Goal: Task Accomplishment & Management: Manage account settings

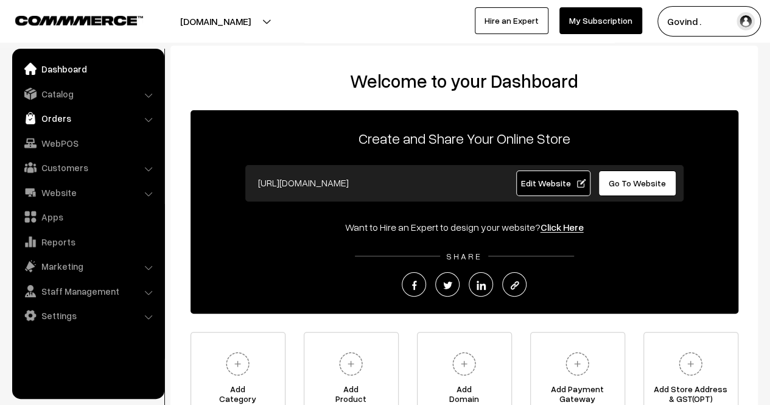
click at [63, 113] on link "Orders" at bounding box center [87, 118] width 145 height 22
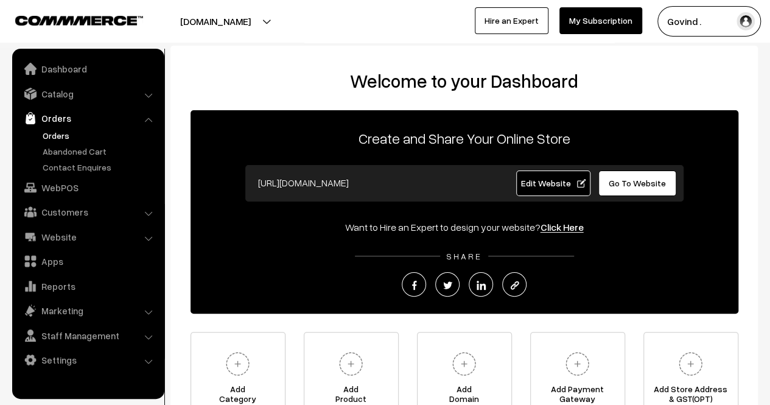
click at [62, 135] on link "Orders" at bounding box center [100, 135] width 121 height 13
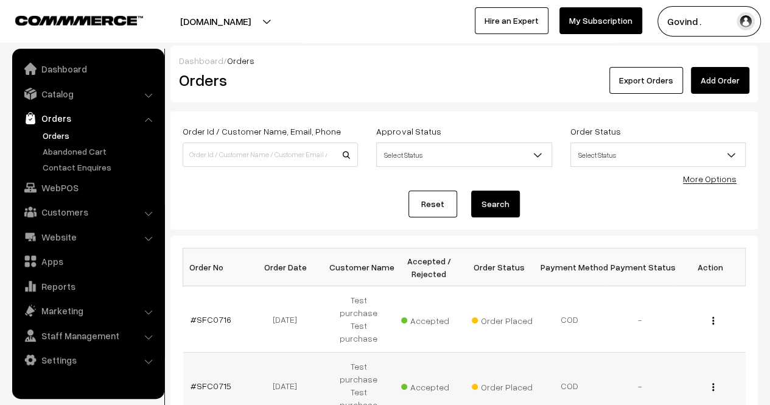
click at [714, 382] on button "button" at bounding box center [713, 387] width 3 height 10
click at [638, 391] on link "View" at bounding box center [660, 404] width 104 height 27
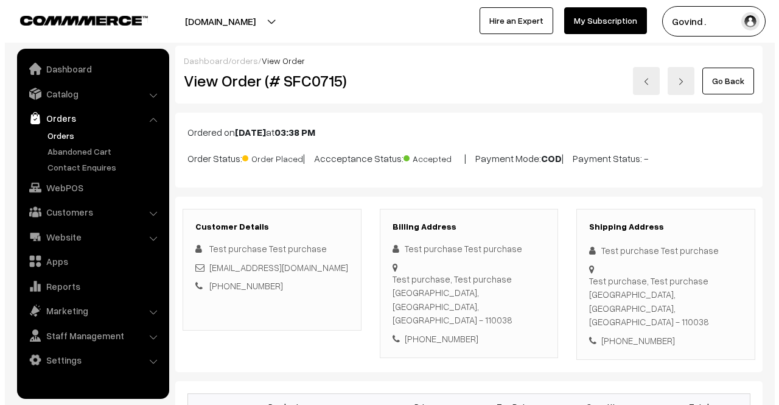
scroll to position [596, 0]
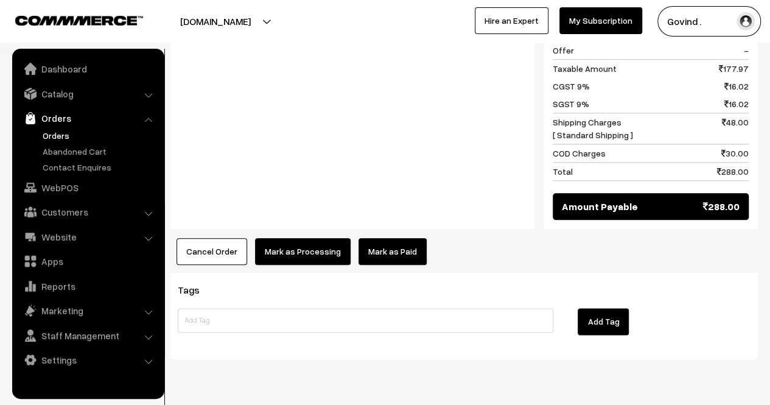
click at [205, 238] on button "Cancel Order" at bounding box center [212, 251] width 71 height 27
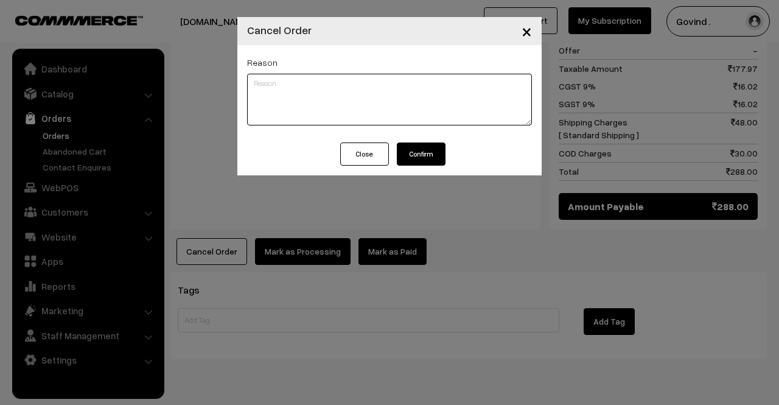
click at [336, 89] on textarea at bounding box center [389, 100] width 285 height 52
type textarea "Test order."
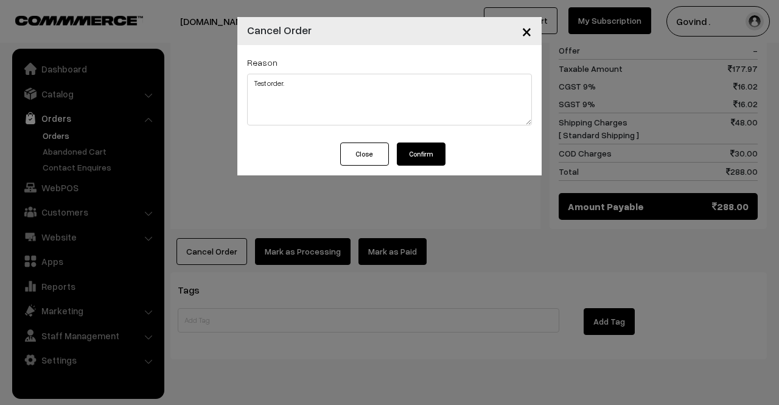
click at [429, 153] on button "Confirm" at bounding box center [421, 153] width 49 height 23
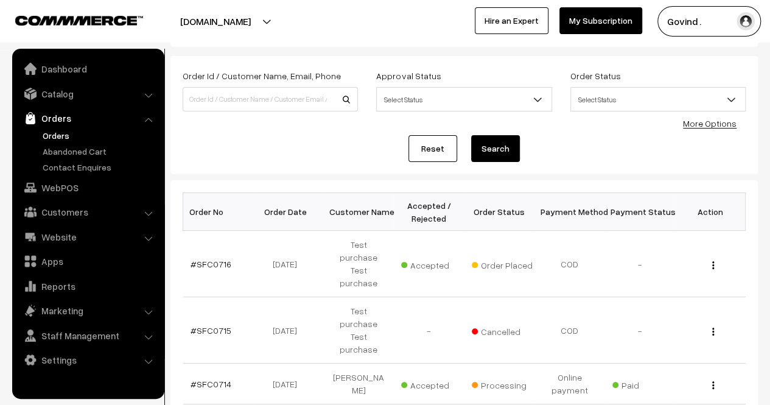
scroll to position [57, 0]
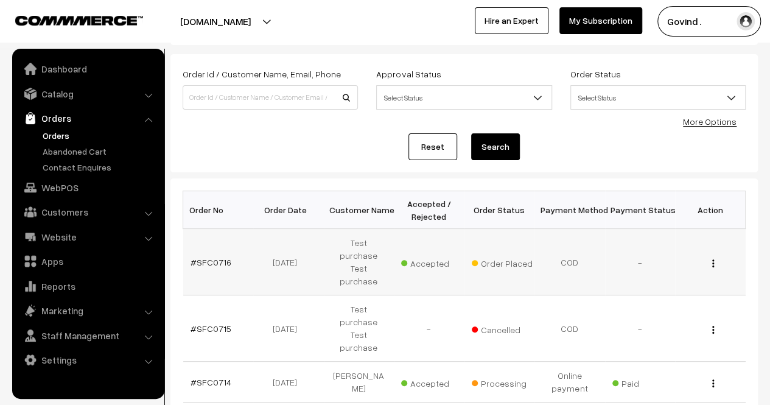
click at [714, 259] on img "button" at bounding box center [713, 263] width 2 height 8
click at [652, 268] on link "View" at bounding box center [660, 280] width 104 height 27
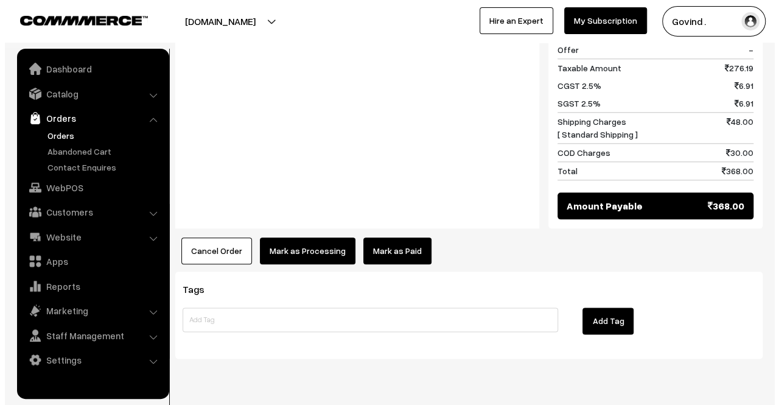
scroll to position [578, 0]
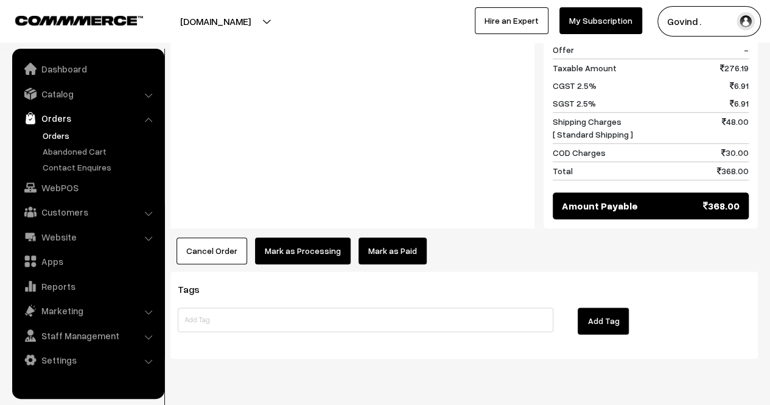
click at [220, 237] on button "Cancel Order" at bounding box center [212, 250] width 71 height 27
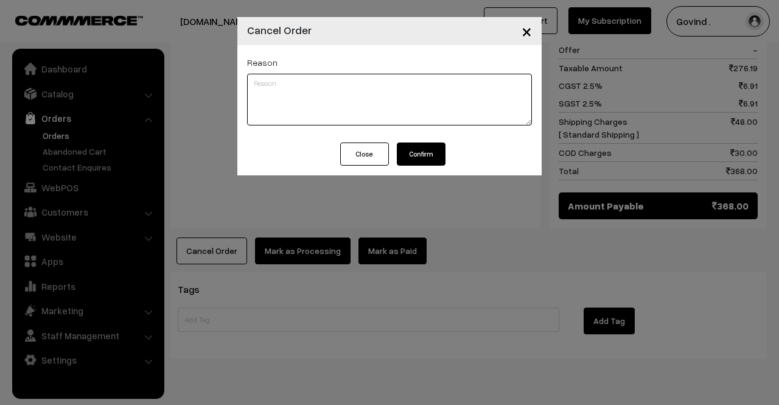
click at [331, 86] on textarea at bounding box center [389, 100] width 285 height 52
paste textarea "Test order."
type textarea "Test order."
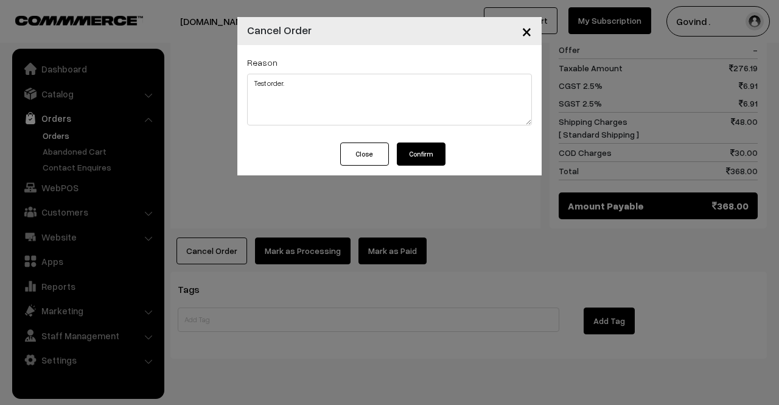
click at [417, 149] on button "Confirm" at bounding box center [421, 153] width 49 height 23
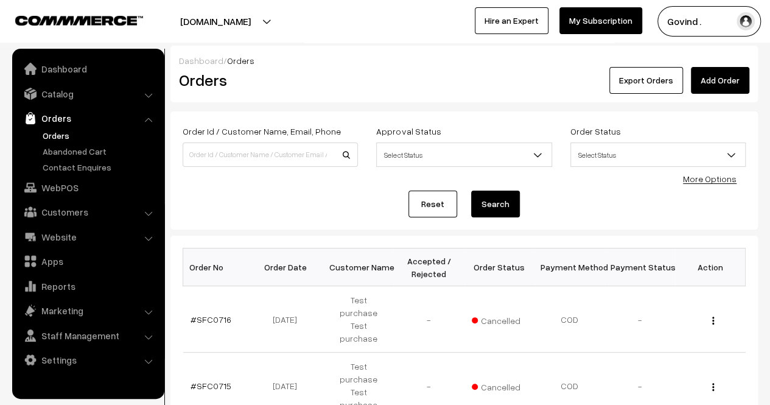
scroll to position [420, 0]
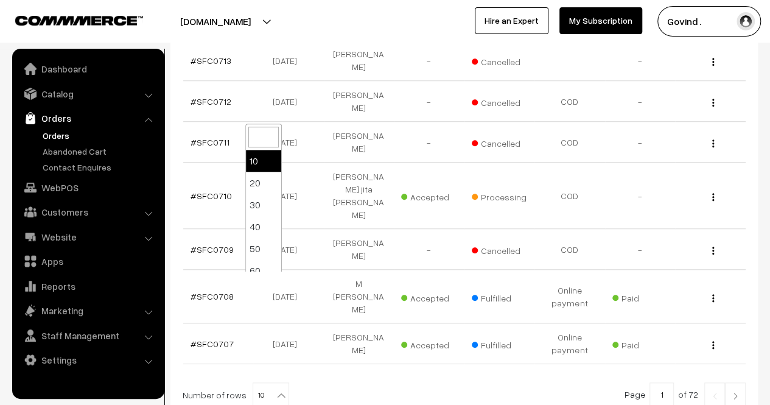
click at [277, 389] on b at bounding box center [281, 395] width 12 height 12
select select "60"
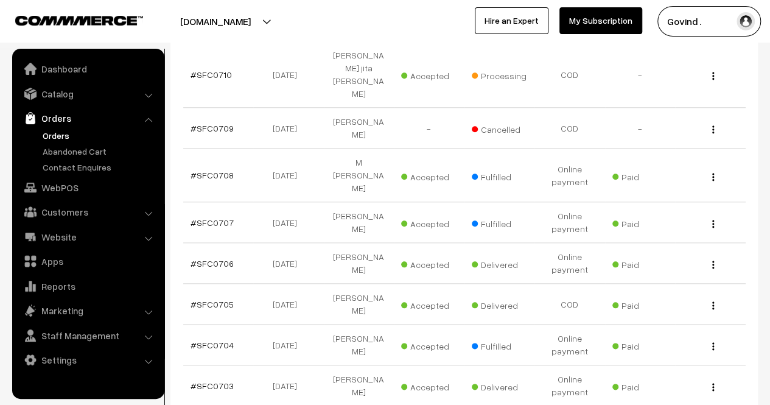
scroll to position [538, 0]
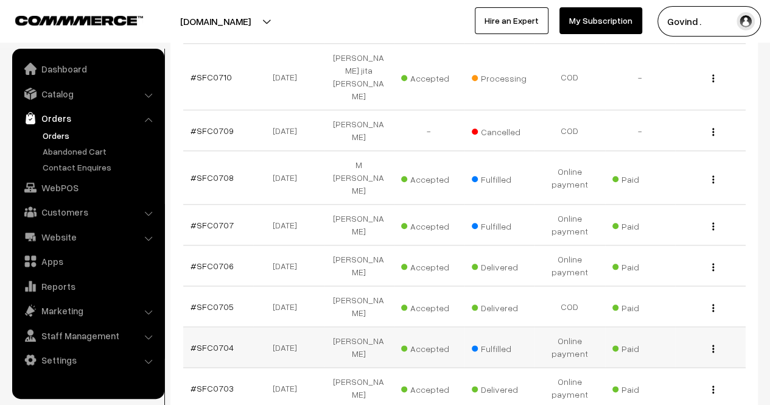
click at [714, 345] on img "button" at bounding box center [713, 349] width 2 height 8
click at [653, 353] on link "View" at bounding box center [660, 366] width 104 height 27
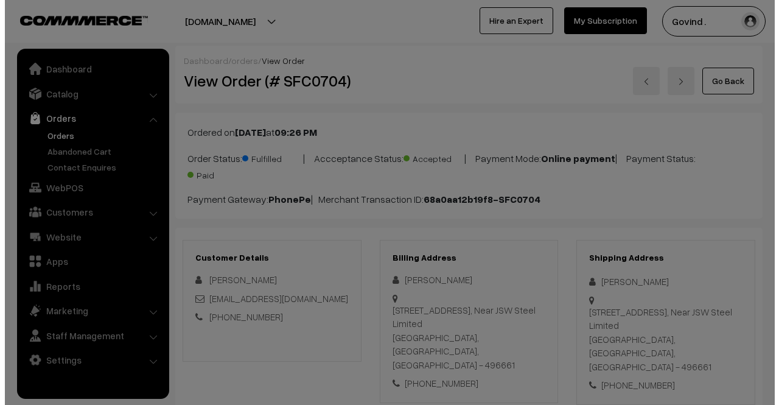
scroll to position [613, 0]
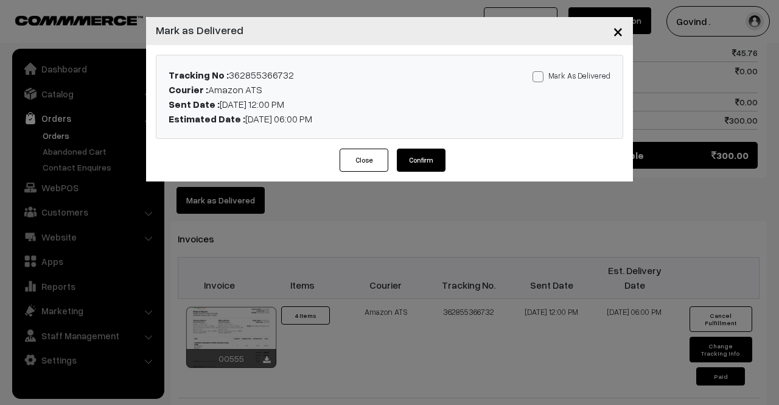
click at [540, 78] on span at bounding box center [538, 76] width 11 height 11
click at [540, 78] on input "Mark As Delivered" at bounding box center [537, 75] width 8 height 8
checkbox input "true"
click at [434, 146] on div "Tracking No : 362855366732 Courier : Amazon ATS Sent Date : 19-08-2025 12:00 PM…" at bounding box center [389, 97] width 487 height 104
click at [434, 149] on button "Confirm" at bounding box center [421, 160] width 49 height 23
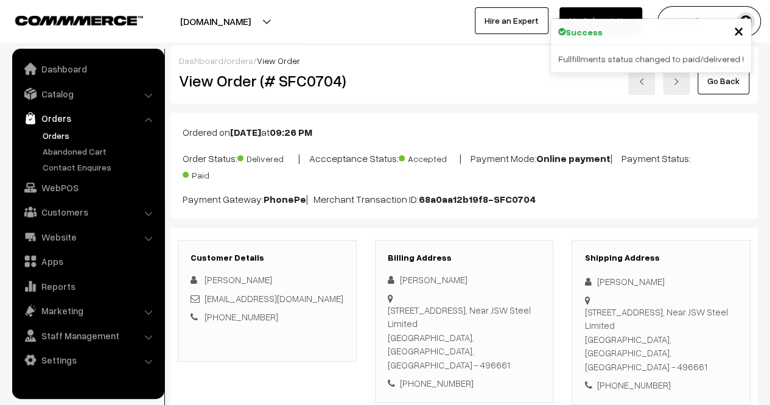
click at [713, 89] on link "Go Back" at bounding box center [724, 81] width 52 height 27
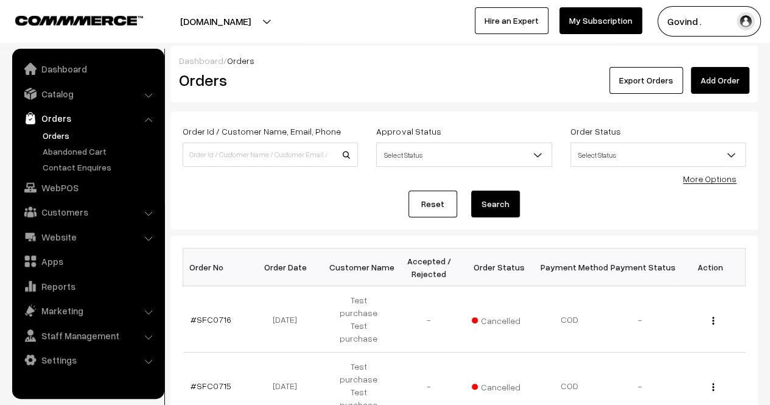
scroll to position [366, 0]
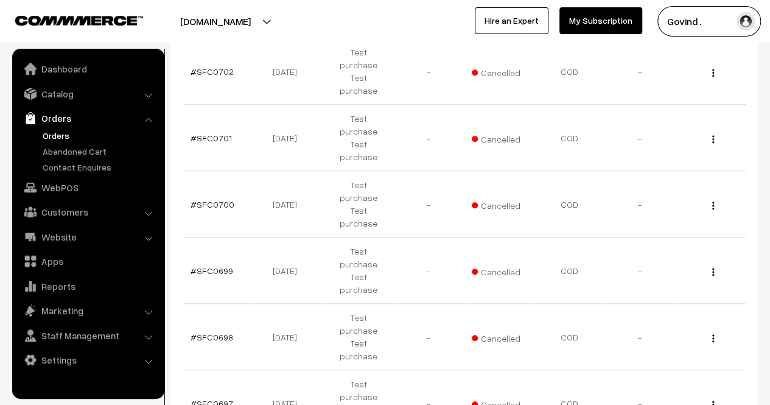
scroll to position [429, 0]
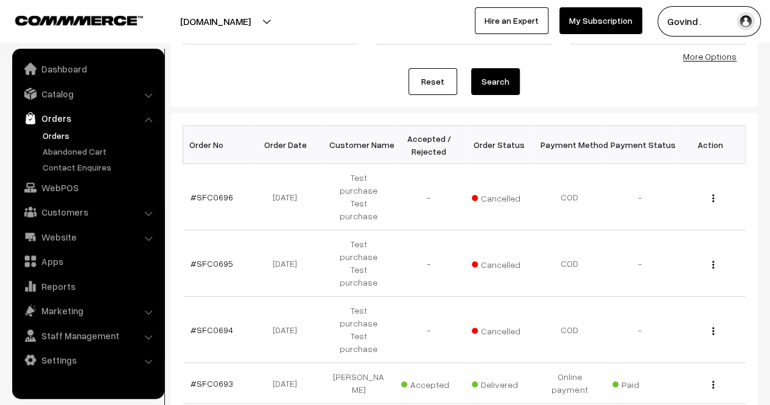
scroll to position [429, 0]
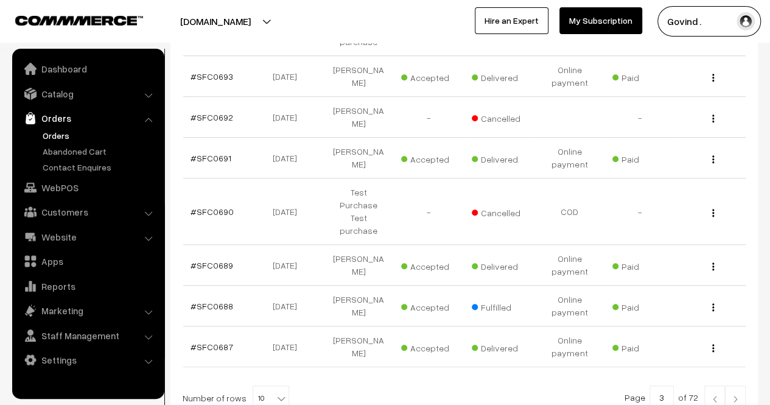
click at [735, 395] on img at bounding box center [735, 398] width 11 height 7
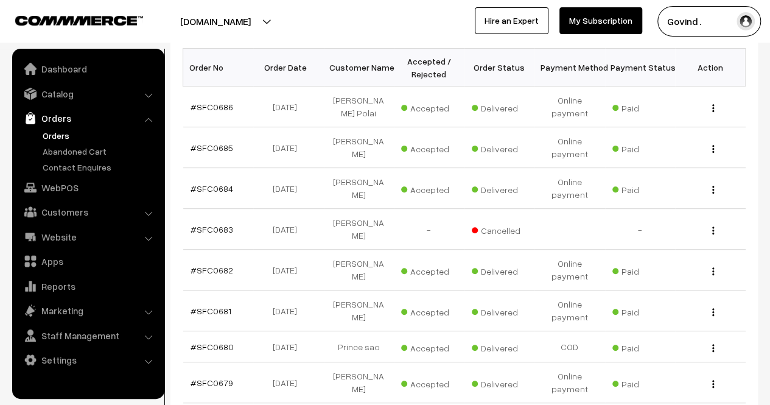
scroll to position [420, 0]
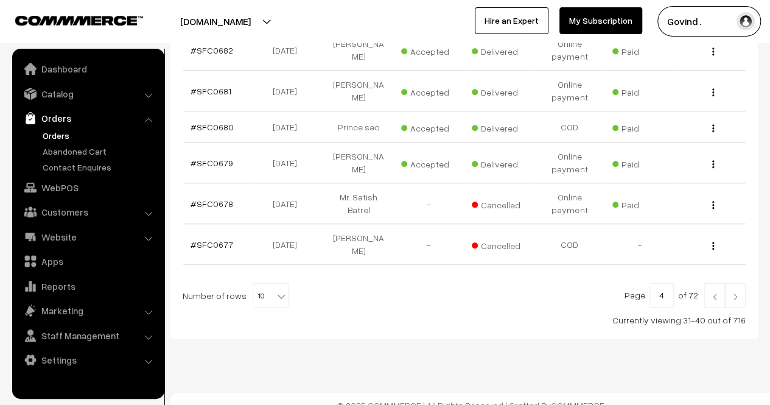
click at [714, 293] on img at bounding box center [714, 296] width 11 height 7
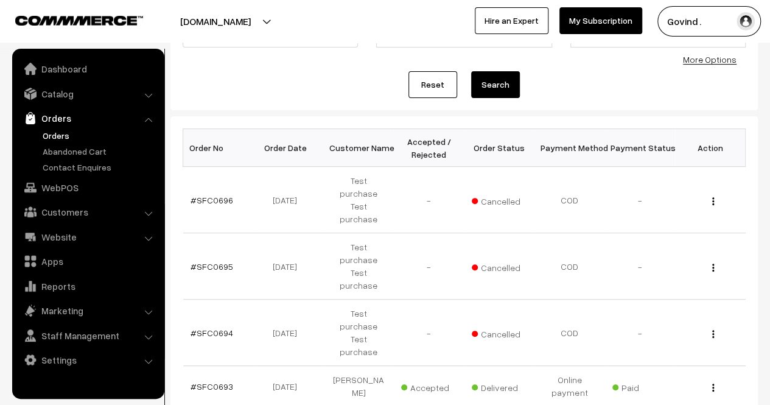
scroll to position [429, 0]
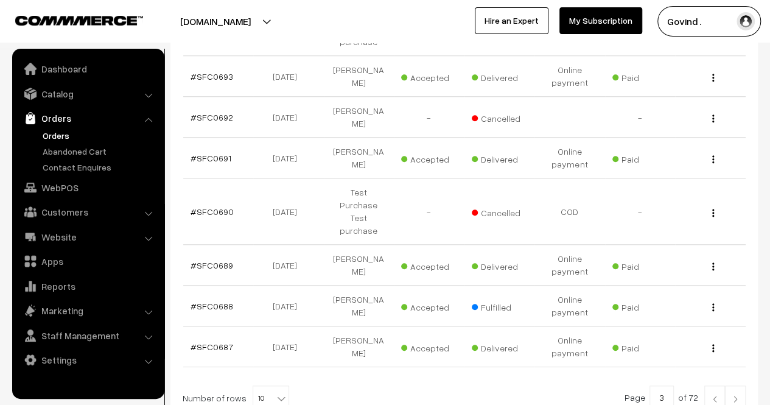
click at [712, 395] on img at bounding box center [714, 398] width 11 height 7
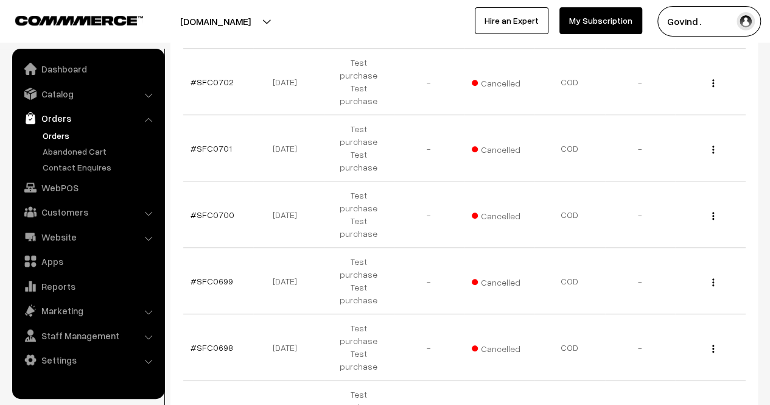
scroll to position [429, 0]
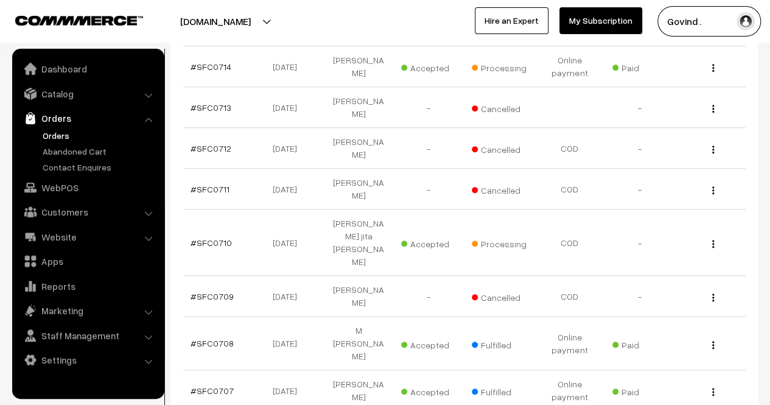
scroll to position [372, 0]
click at [714, 387] on button "button" at bounding box center [713, 392] width 3 height 10
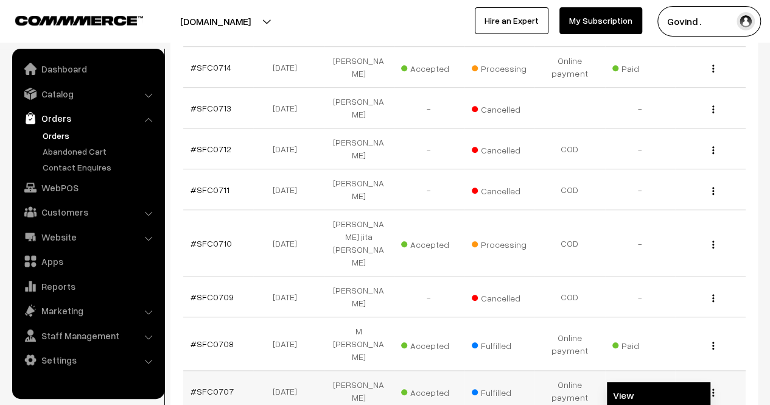
click at [665, 382] on link "View" at bounding box center [659, 395] width 104 height 27
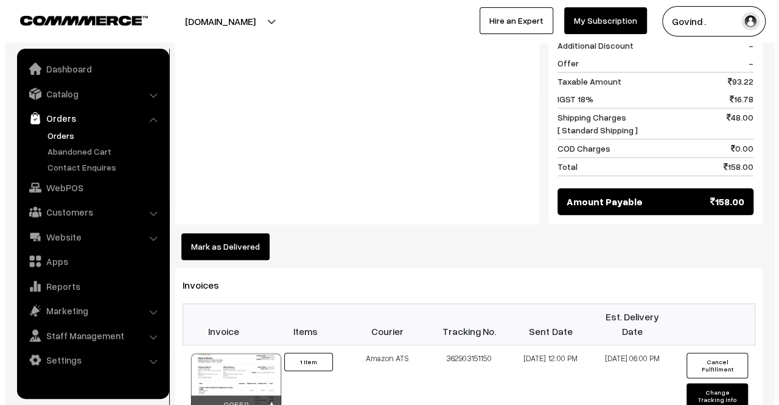
scroll to position [604, 0]
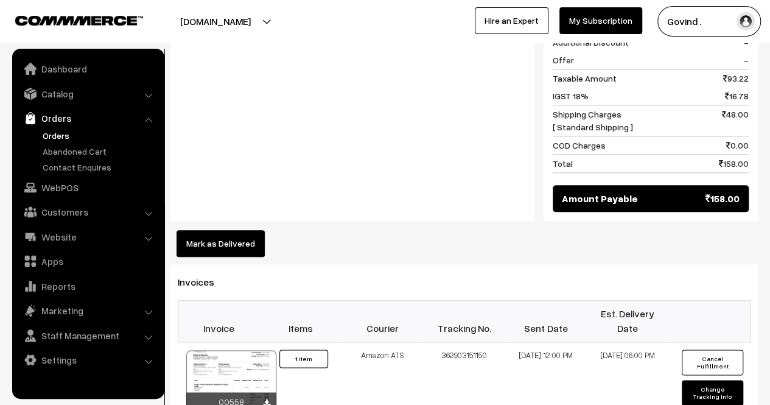
click at [224, 230] on button "Mark as Delivered" at bounding box center [221, 243] width 88 height 27
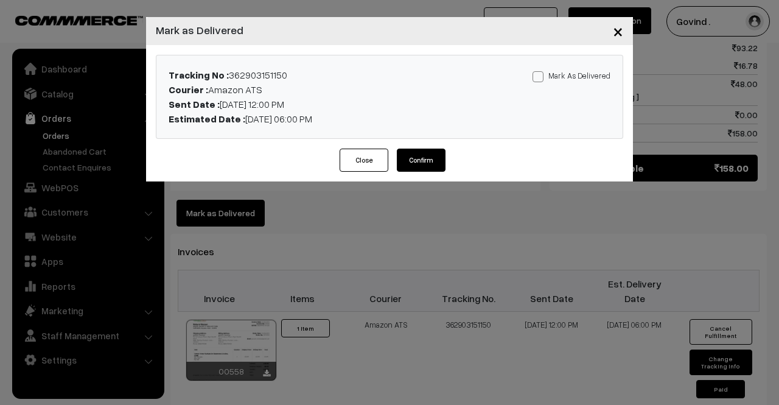
click at [544, 78] on span at bounding box center [538, 76] width 11 height 11
click at [541, 78] on input "Mark As Delivered" at bounding box center [537, 75] width 8 height 8
checkbox input "true"
click at [431, 158] on button "Confirm" at bounding box center [421, 160] width 49 height 23
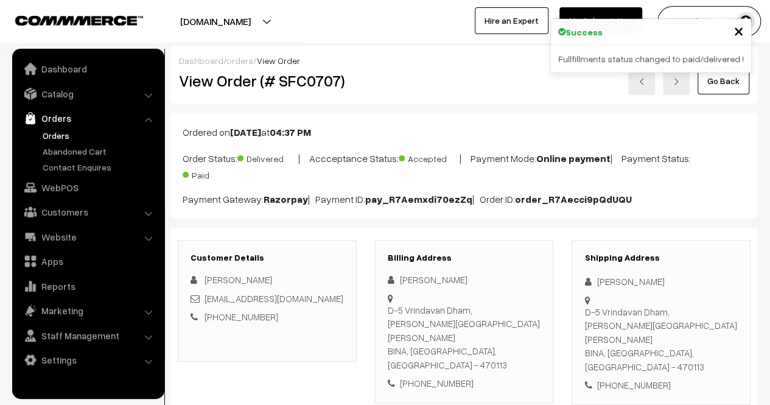
click at [709, 91] on link "Go Back" at bounding box center [724, 81] width 52 height 27
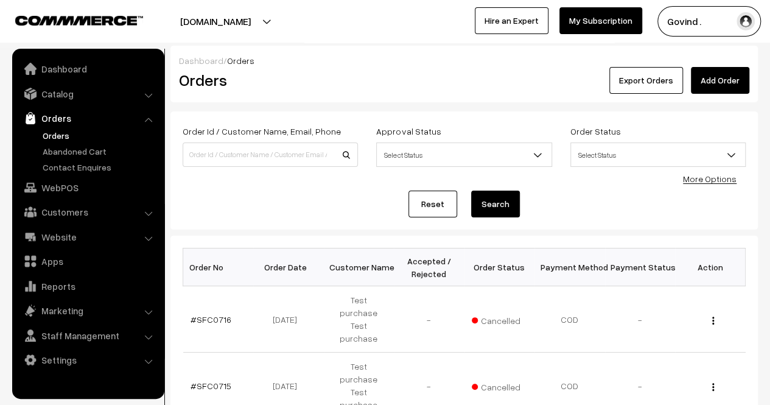
scroll to position [420, 0]
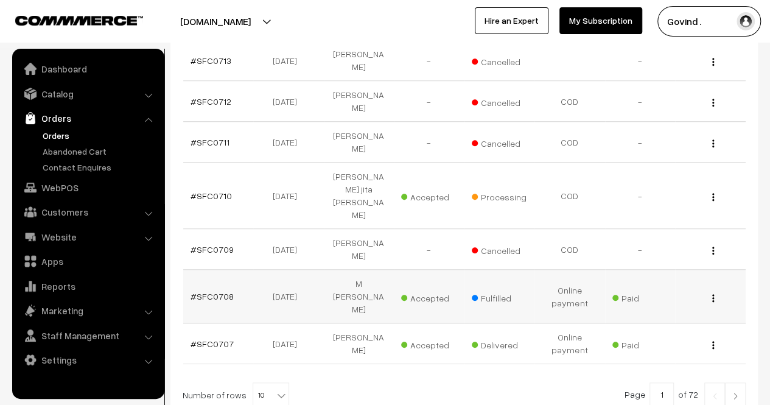
click at [714, 293] on button "button" at bounding box center [713, 298] width 3 height 10
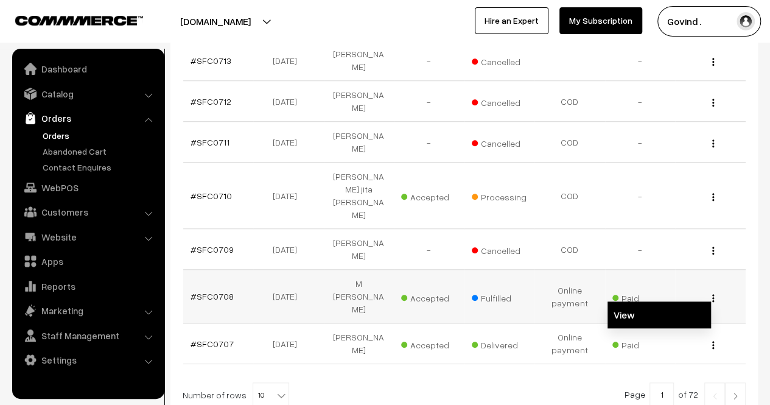
click at [652, 301] on link "View" at bounding box center [660, 314] width 104 height 27
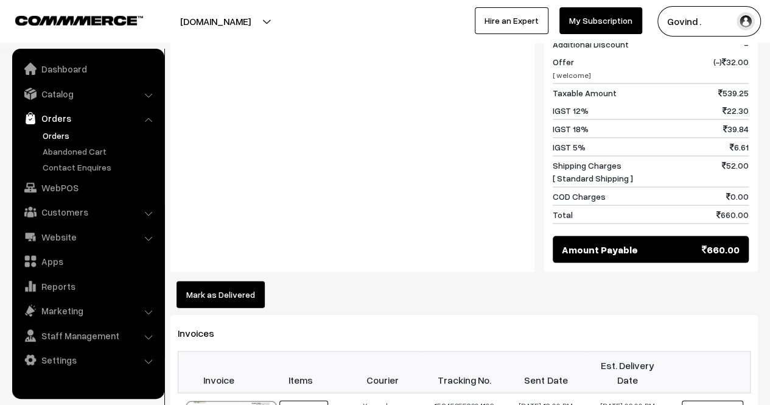
scroll to position [1163, 0]
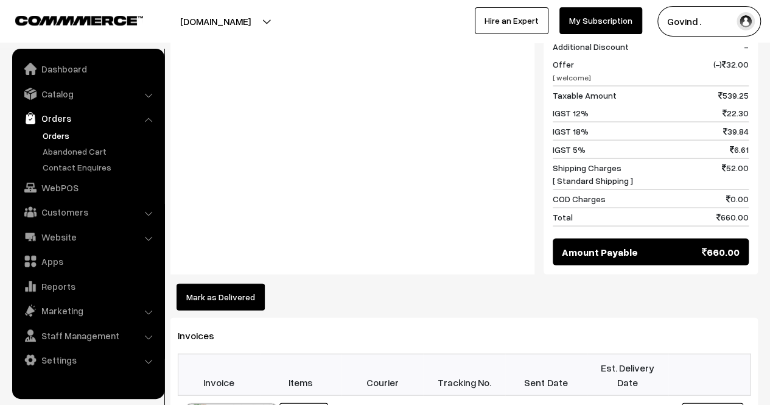
click at [239, 284] on button "Mark as Delivered" at bounding box center [221, 297] width 88 height 27
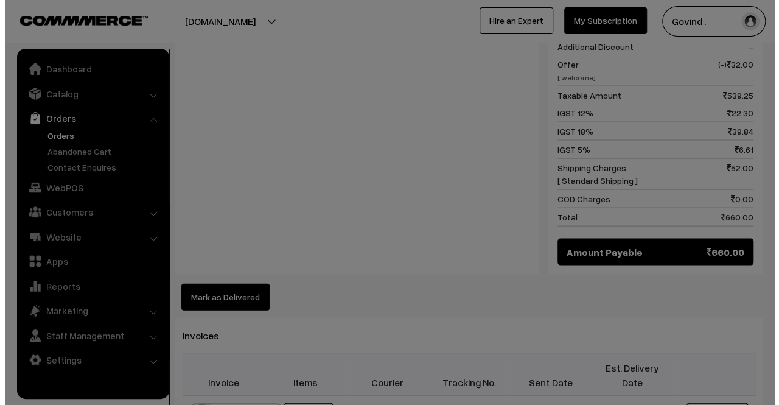
scroll to position [1167, 0]
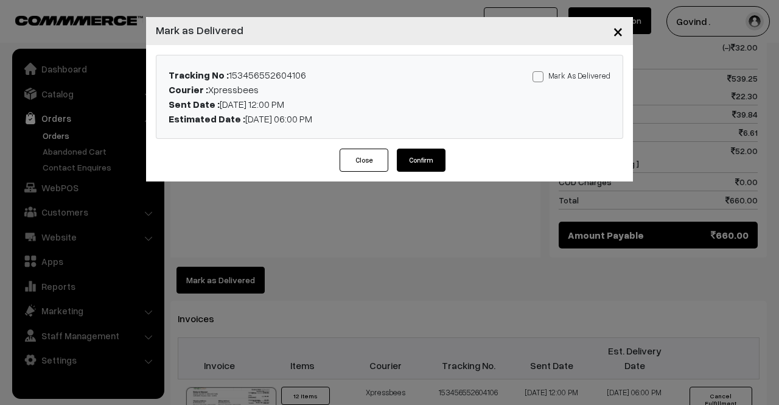
click at [539, 77] on span at bounding box center [538, 76] width 11 height 11
click at [539, 77] on input "Mark As Delivered" at bounding box center [537, 75] width 8 height 8
checkbox input "true"
click at [435, 152] on button "Confirm" at bounding box center [421, 160] width 49 height 23
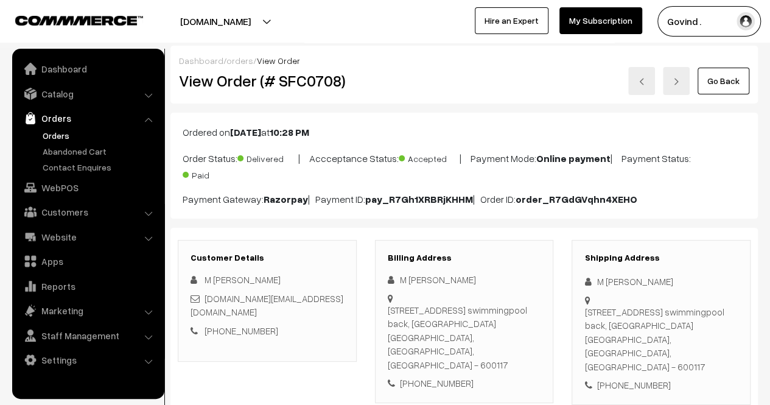
click at [736, 90] on link "Go Back" at bounding box center [724, 81] width 52 height 27
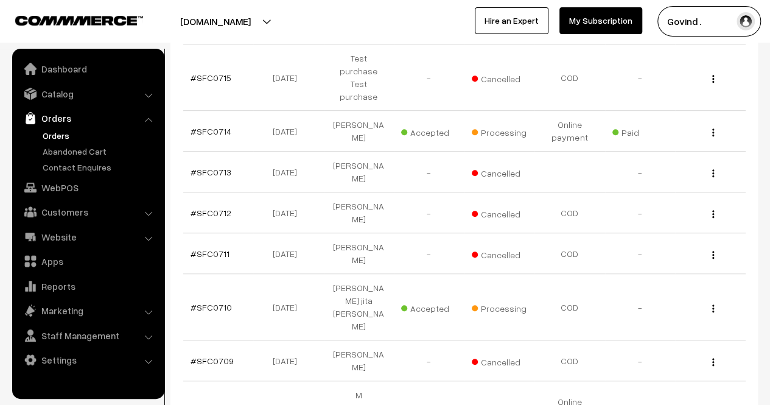
scroll to position [296, 0]
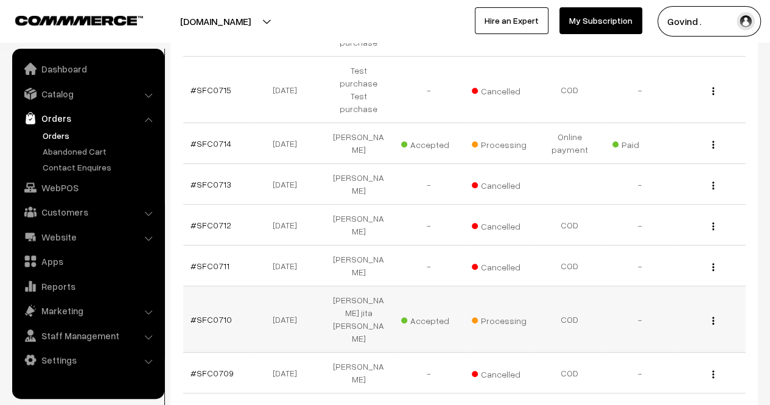
click at [714, 317] on img "button" at bounding box center [713, 321] width 2 height 8
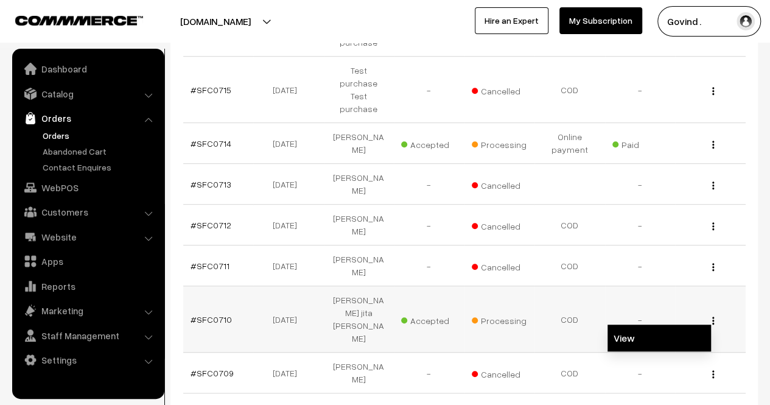
click at [649, 325] on link "View" at bounding box center [660, 338] width 104 height 27
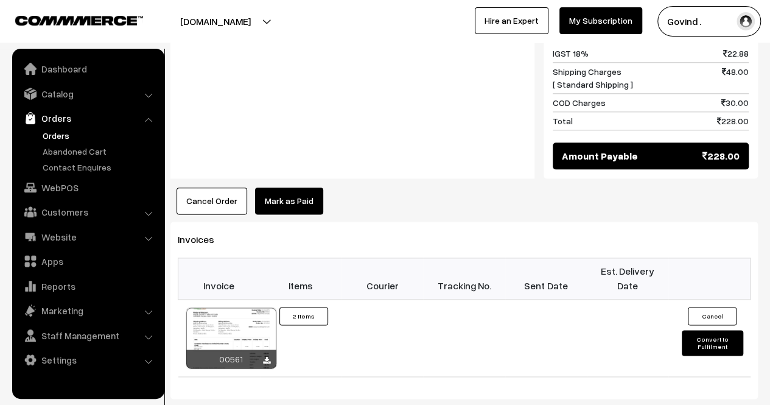
scroll to position [645, 0]
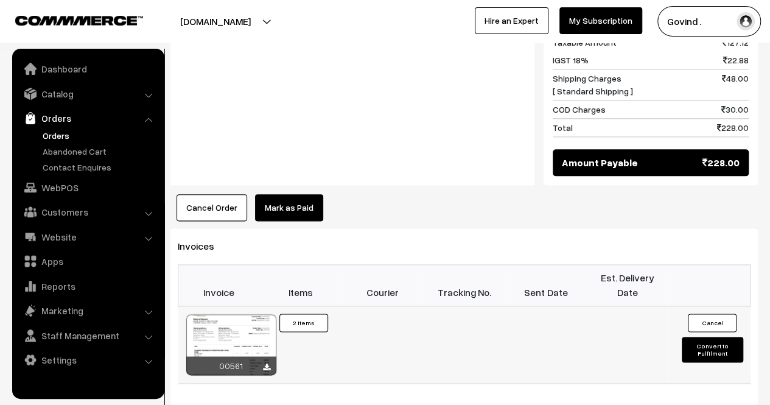
click at [705, 337] on button "Convert to Fulfilment" at bounding box center [712, 350] width 61 height 26
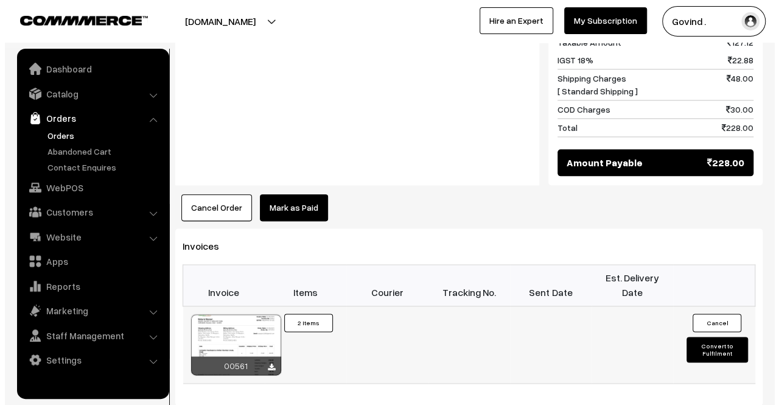
scroll to position [631, 0]
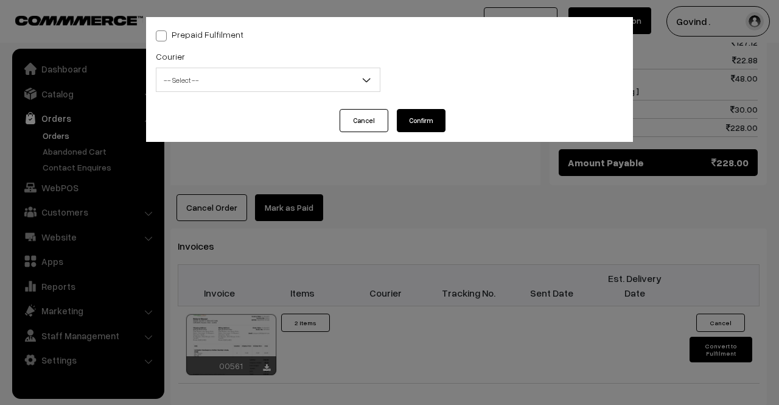
click at [270, 88] on span "-- Select --" at bounding box center [268, 79] width 223 height 21
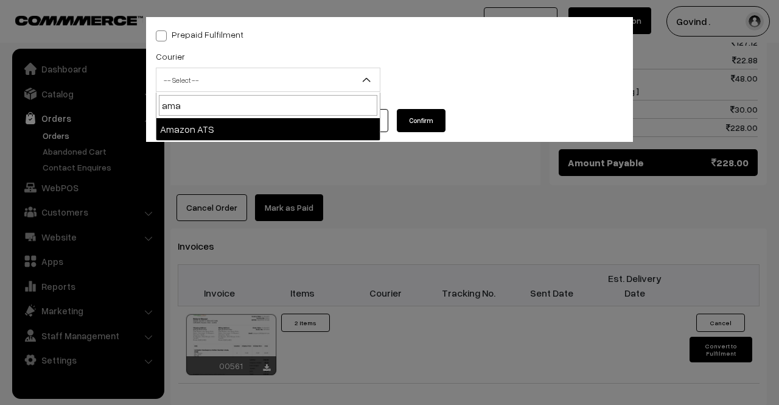
type input "ama"
select select "8"
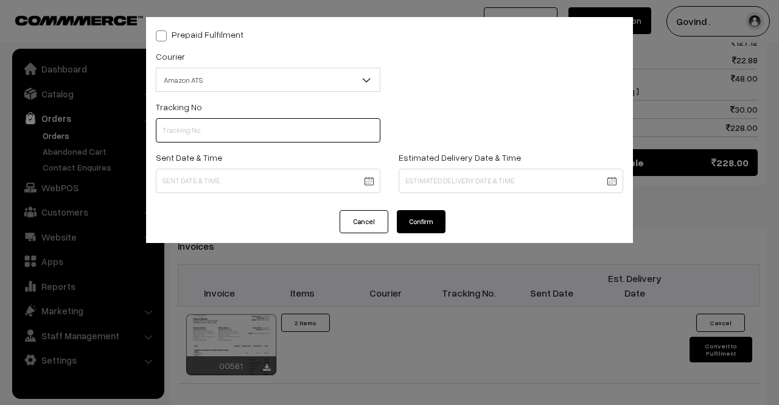
click at [239, 134] on input "text" at bounding box center [268, 130] width 225 height 24
paste input "363000146643"
type input "363000146643"
click at [226, 197] on div "Sent Date & Time" at bounding box center [268, 175] width 243 height 51
click at [226, 192] on body "Thank you for showing interest. Our team will call you shortly. Close shopforco…" at bounding box center [389, 42] width 779 height 1346
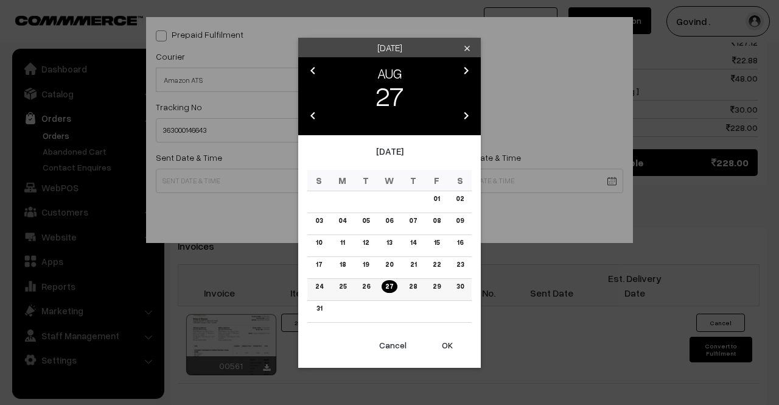
click at [340, 284] on link "25" at bounding box center [343, 286] width 15 height 13
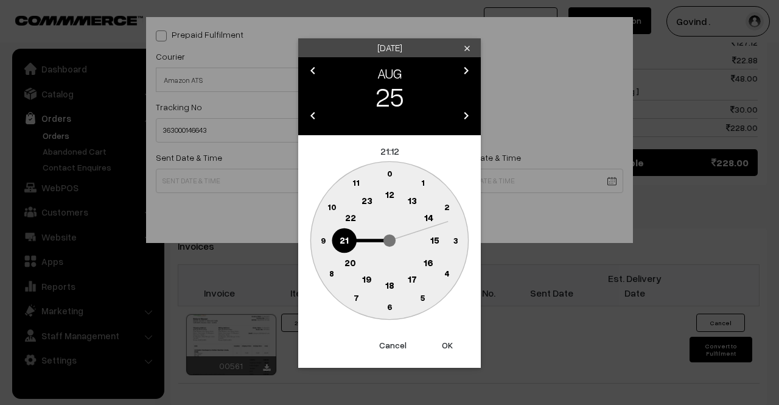
click at [387, 192] on text "12" at bounding box center [389, 194] width 9 height 11
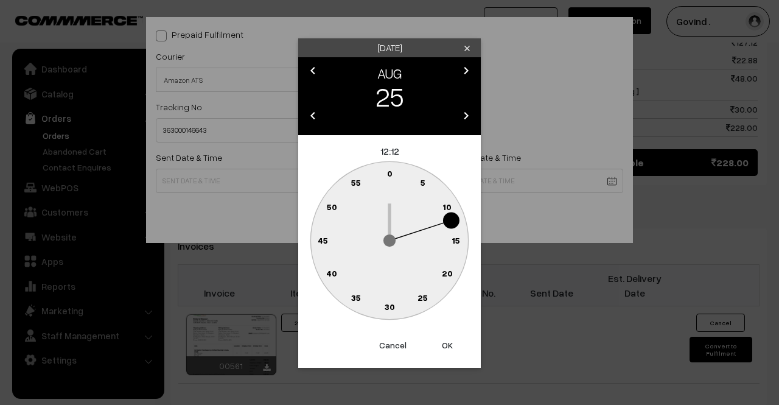
click at [389, 173] on text "0" at bounding box center [389, 173] width 5 height 10
type input "25-08-2025 12:00"
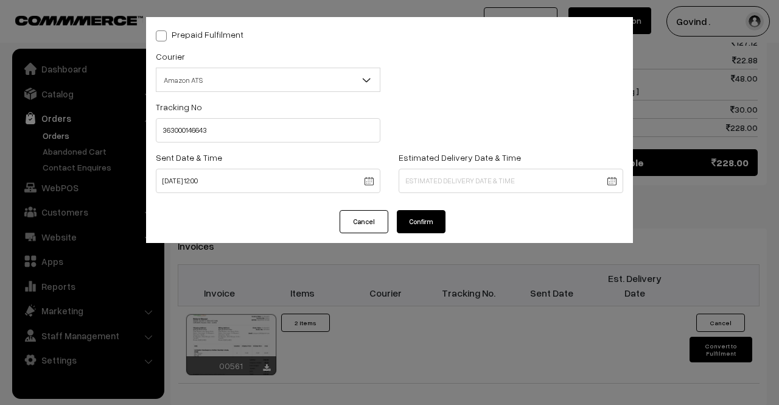
click at [433, 177] on body "Thank you for showing interest. Our team will call you shortly. Close [DOMAIN_N…" at bounding box center [389, 42] width 779 height 1346
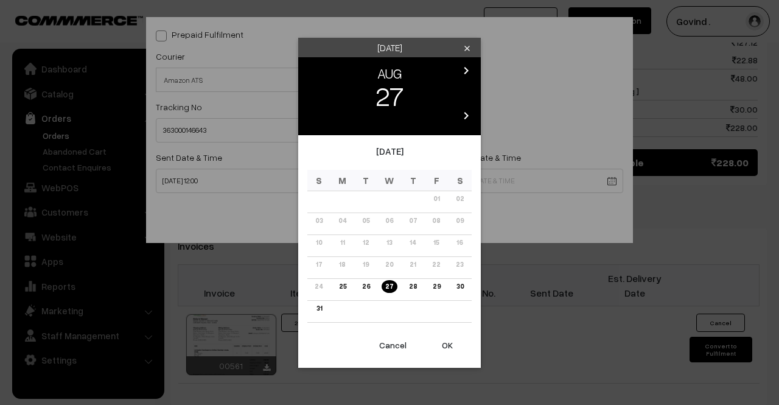
click at [461, 72] on icon "chevron_right" at bounding box center [466, 70] width 15 height 15
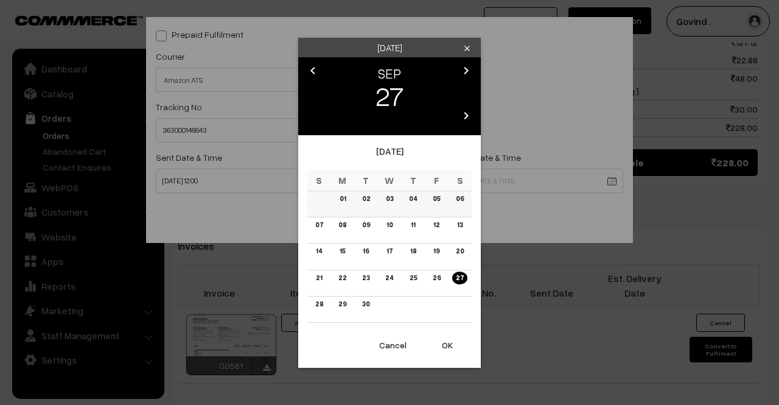
click at [367, 199] on link "02" at bounding box center [366, 198] width 15 height 13
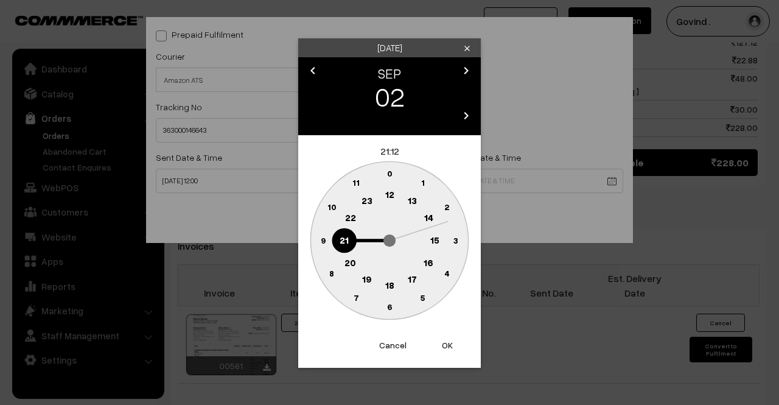
click at [389, 286] on text "18" at bounding box center [389, 284] width 9 height 11
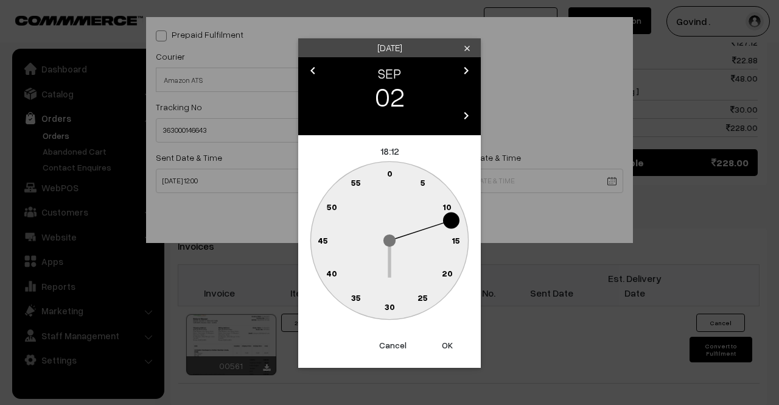
click at [390, 172] on text "0" at bounding box center [389, 173] width 5 height 10
type input "02-09-2025 18:00"
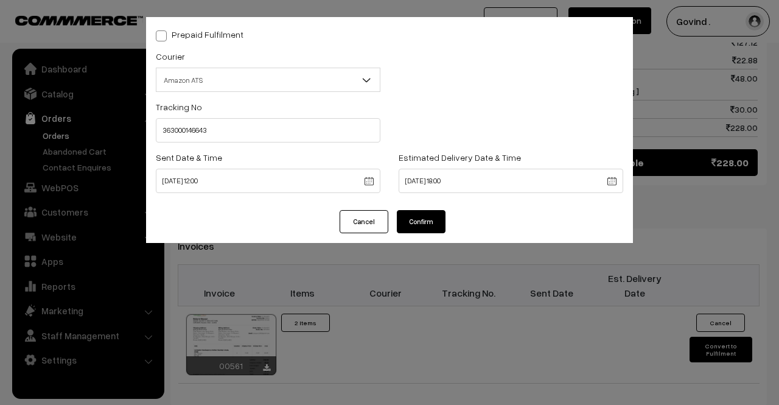
click at [424, 220] on button "Confirm" at bounding box center [421, 221] width 49 height 23
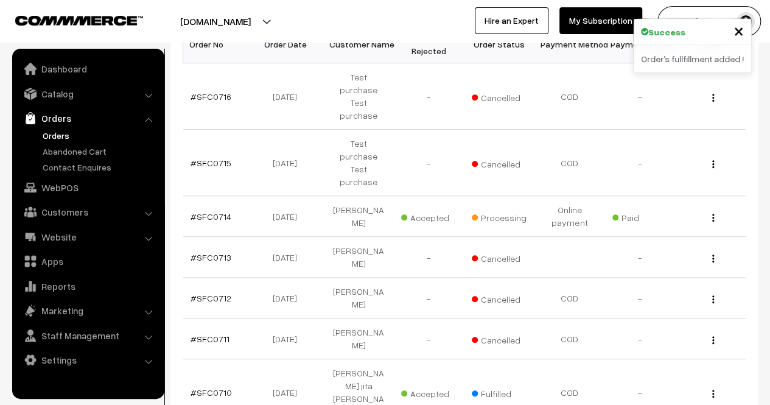
scroll to position [220, 0]
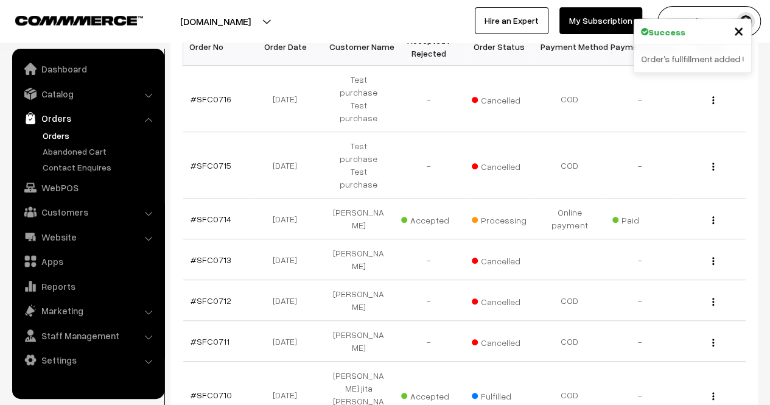
click at [713, 216] on img "button" at bounding box center [713, 220] width 2 height 8
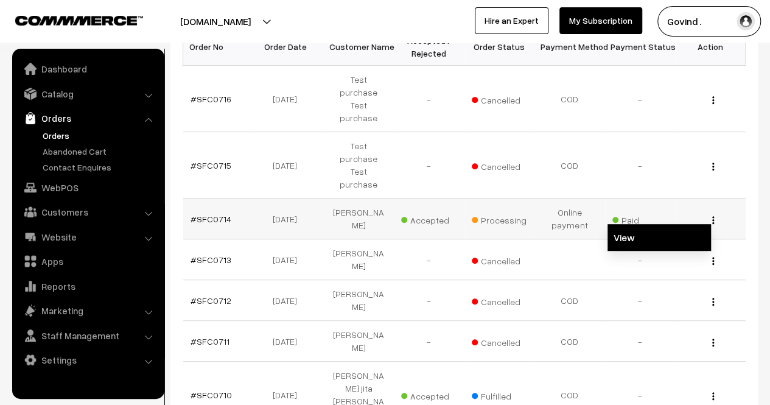
click at [669, 224] on link "View" at bounding box center [660, 237] width 104 height 27
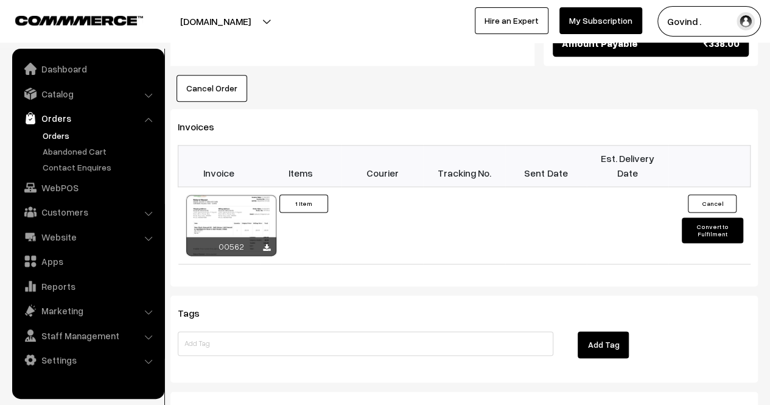
scroll to position [756, 0]
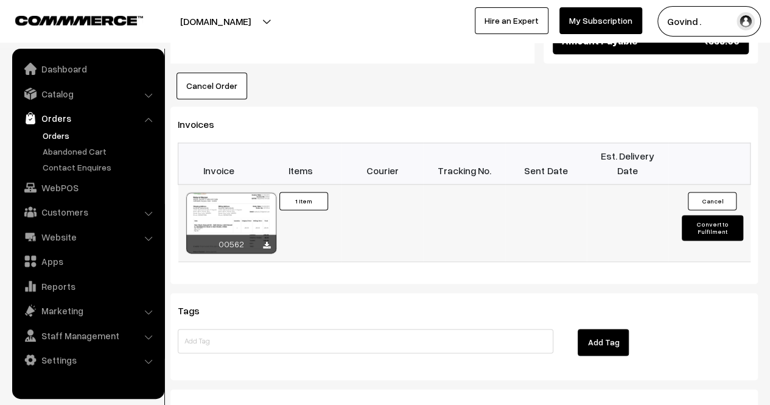
click at [714, 215] on button "Convert to Fulfilment" at bounding box center [712, 228] width 61 height 26
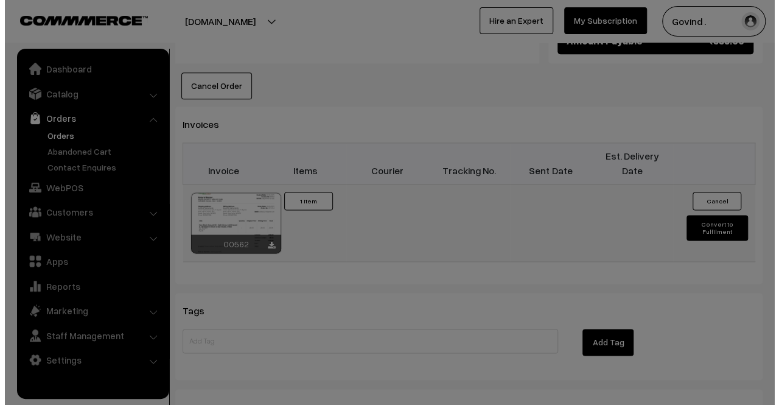
scroll to position [758, 0]
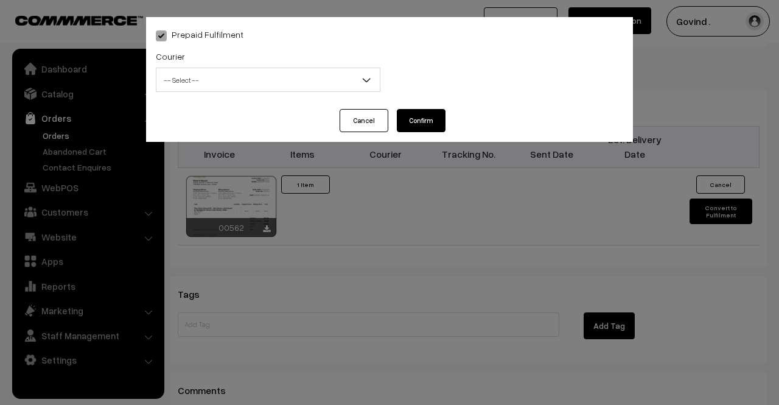
click at [278, 83] on span "-- Select --" at bounding box center [268, 79] width 223 height 21
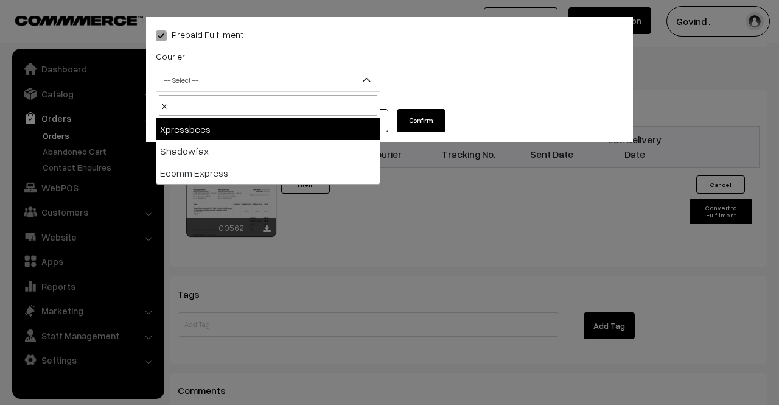
type input "x"
select select "3"
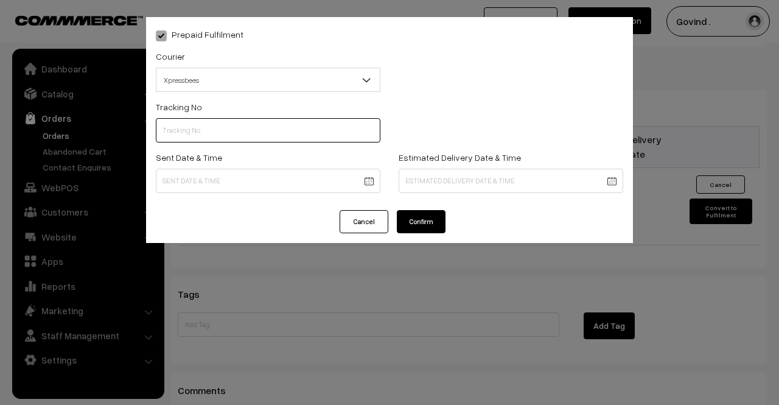
click at [256, 124] on input "text" at bounding box center [268, 130] width 225 height 24
paste input "153291456505658"
type input "153291456505658"
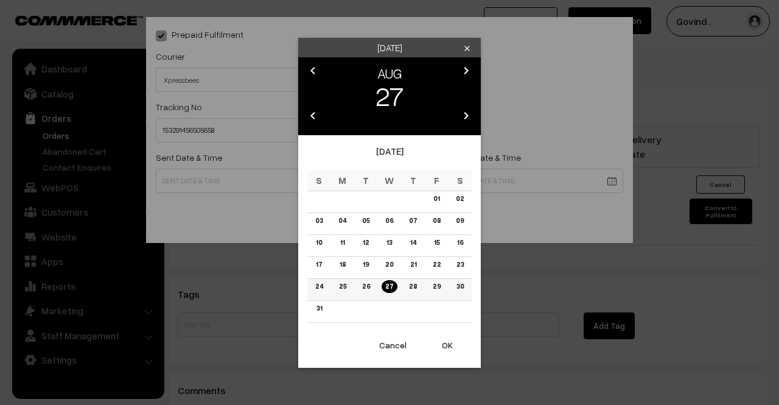
click at [386, 287] on link "27" at bounding box center [389, 286] width 15 height 13
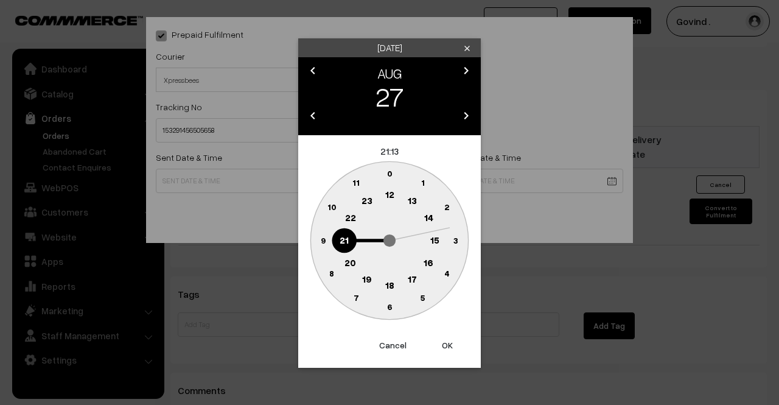
click at [392, 193] on text "12" at bounding box center [389, 194] width 9 height 11
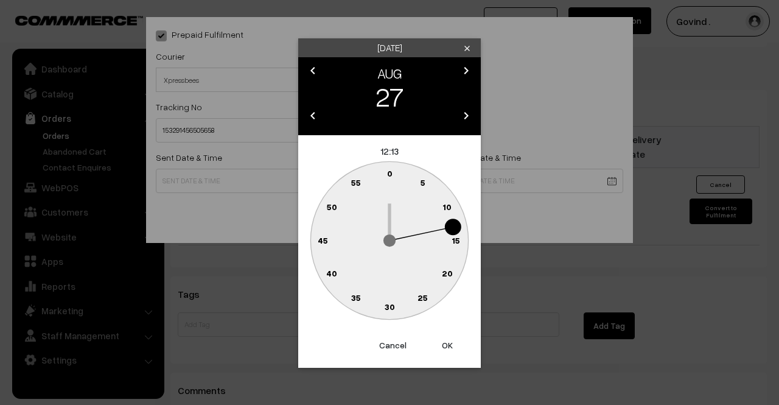
click at [392, 175] on text "0" at bounding box center [389, 173] width 5 height 10
type input "27-08-2025 12:00"
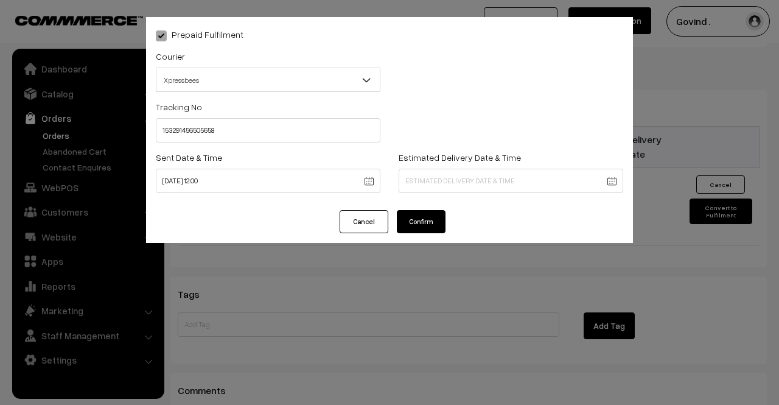
click at [475, 196] on div "Estimated Delivery Date & Time" at bounding box center [511, 175] width 243 height 51
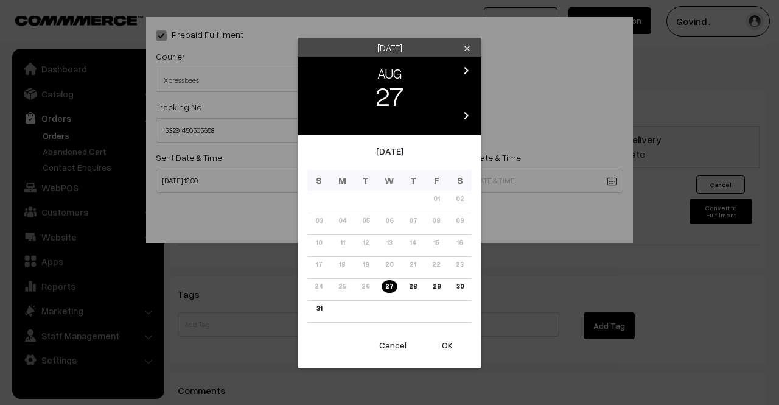
click at [463, 72] on icon "chevron_right" at bounding box center [466, 70] width 15 height 15
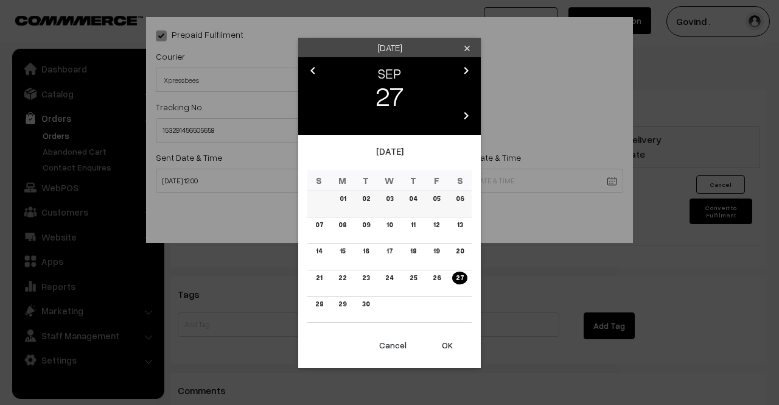
click at [391, 197] on link "03" at bounding box center [389, 198] width 15 height 13
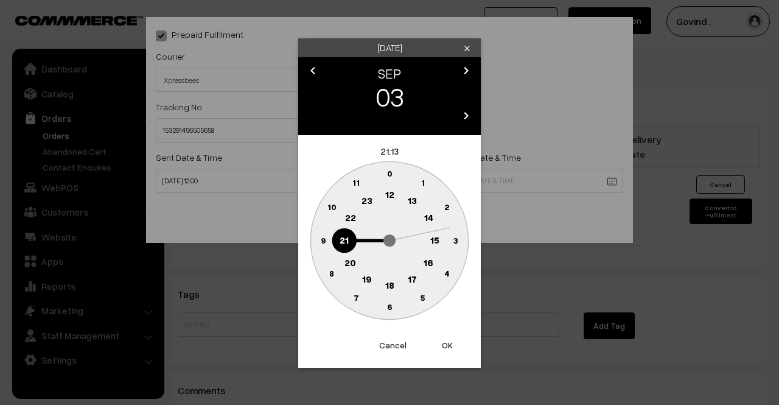
click at [392, 281] on text "18" at bounding box center [389, 284] width 9 height 11
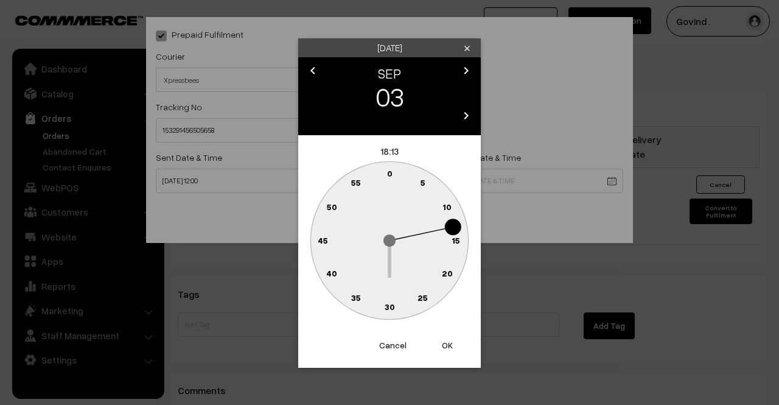
click at [389, 176] on text "0" at bounding box center [389, 173] width 5 height 10
type input "03-09-2025 18:00"
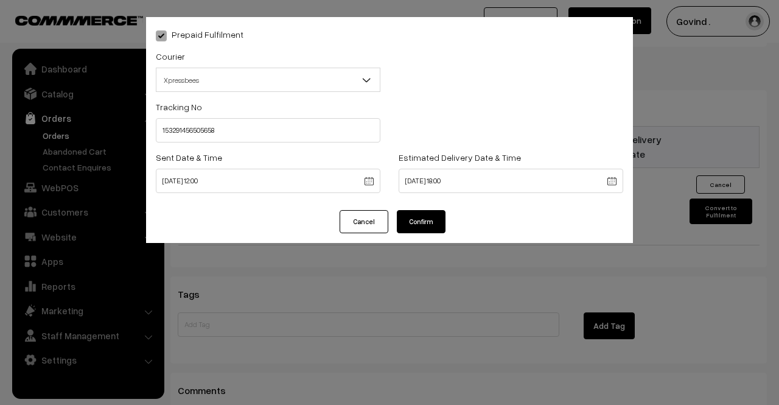
click at [425, 233] on button "Confirm" at bounding box center [421, 221] width 49 height 23
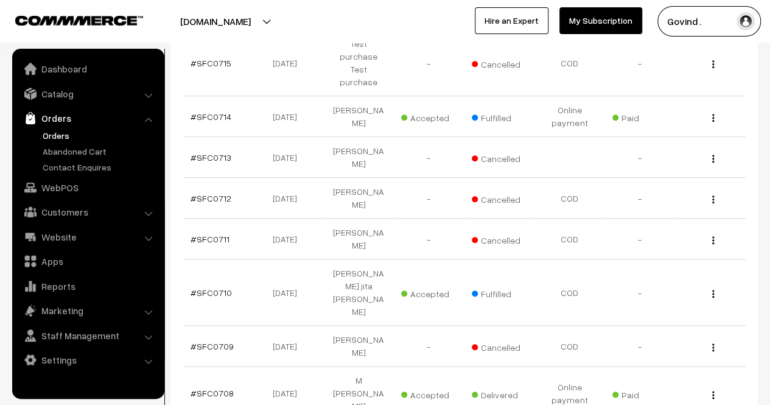
scroll to position [420, 0]
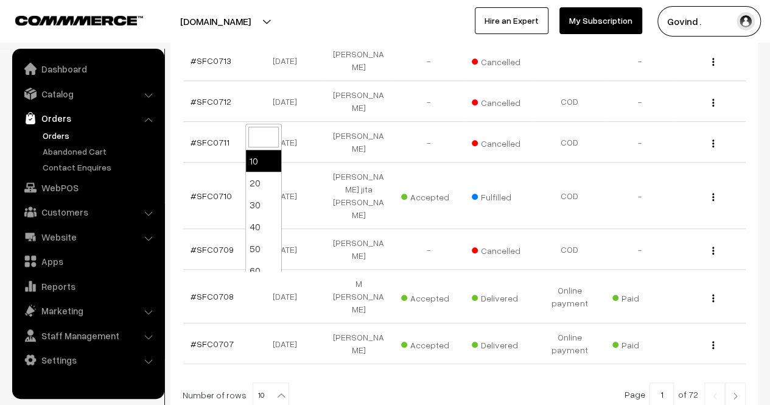
click at [275, 389] on b at bounding box center [281, 395] width 12 height 12
select select "60"
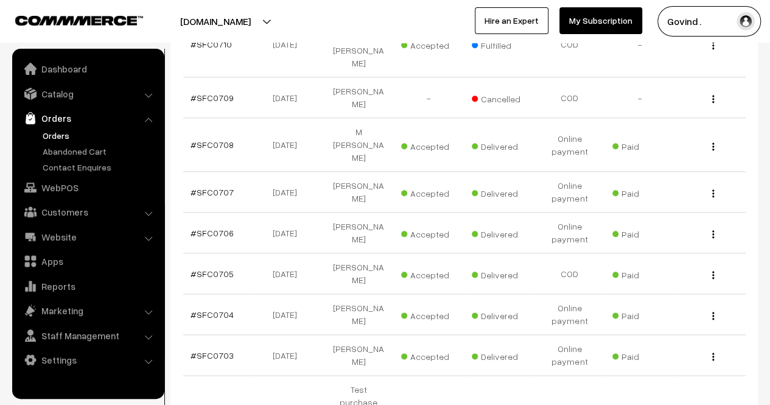
scroll to position [569, 0]
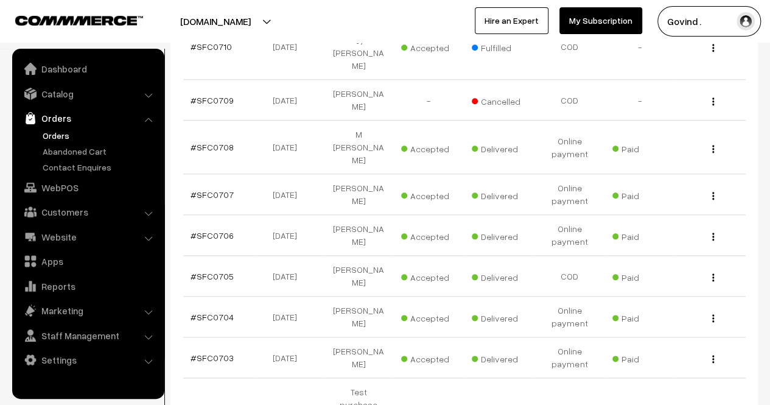
drag, startPoint x: 773, startPoint y: 43, endPoint x: 779, endPoint y: 122, distance: 80.0
click at [714, 314] on img "button" at bounding box center [713, 318] width 2 height 8
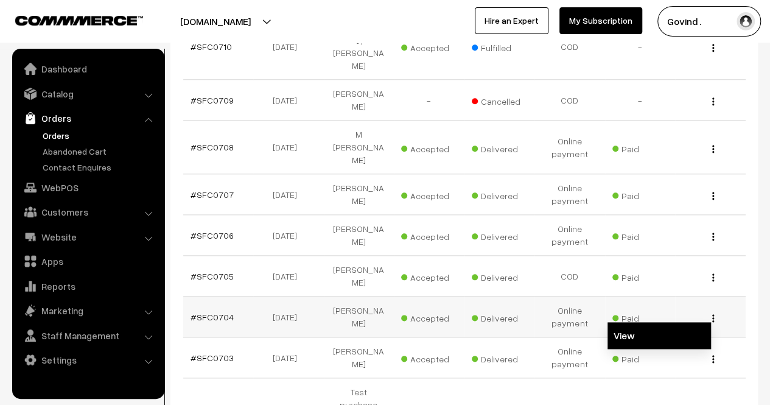
click at [664, 322] on link "View" at bounding box center [660, 335] width 104 height 27
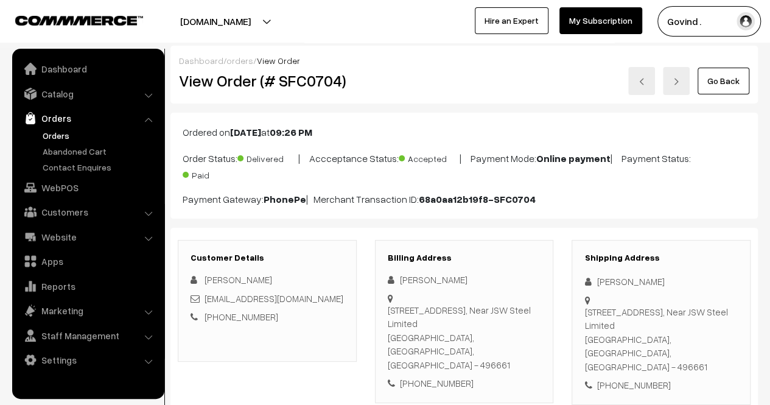
click at [719, 83] on link "Go Back" at bounding box center [724, 81] width 52 height 27
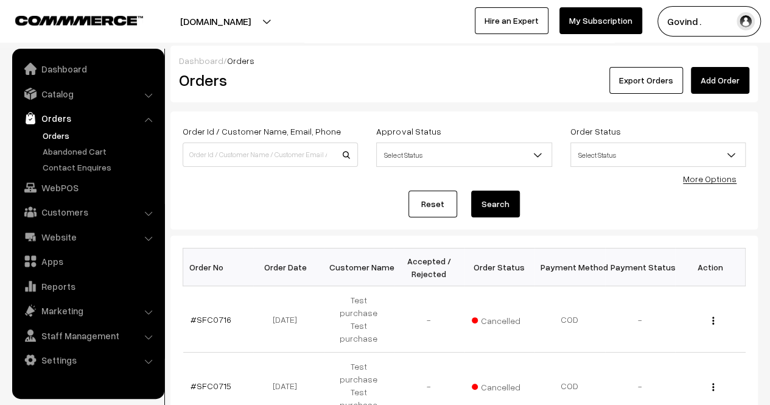
click at [719, 83] on link "Add Order" at bounding box center [720, 80] width 58 height 27
